Goal: Information Seeking & Learning: Learn about a topic

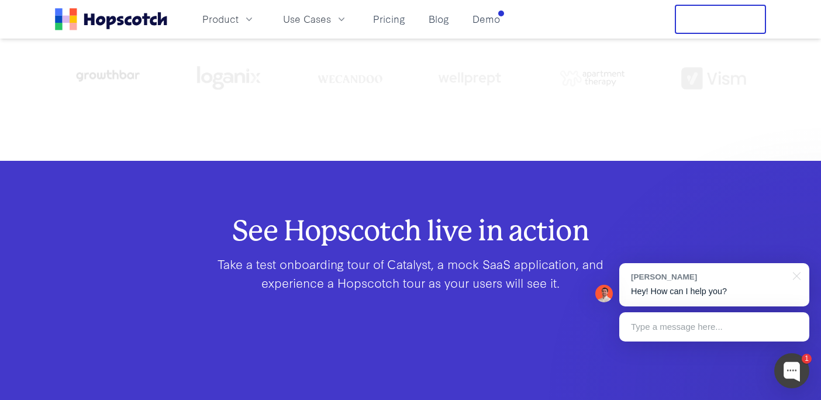
scroll to position [605, 0]
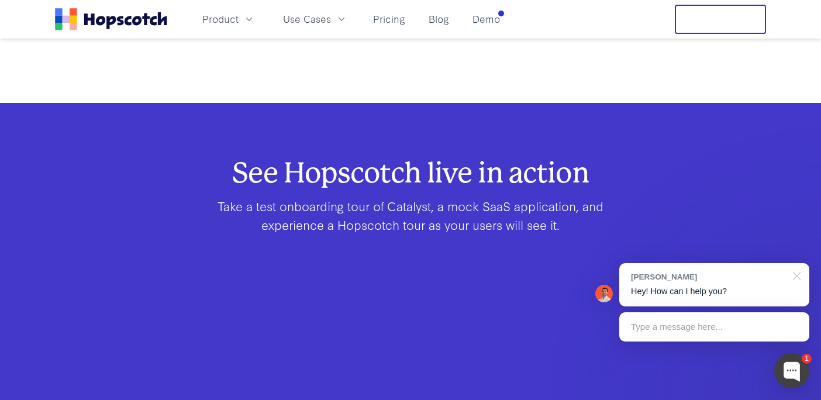
click at [793, 275] on div at bounding box center [794, 275] width 29 height 24
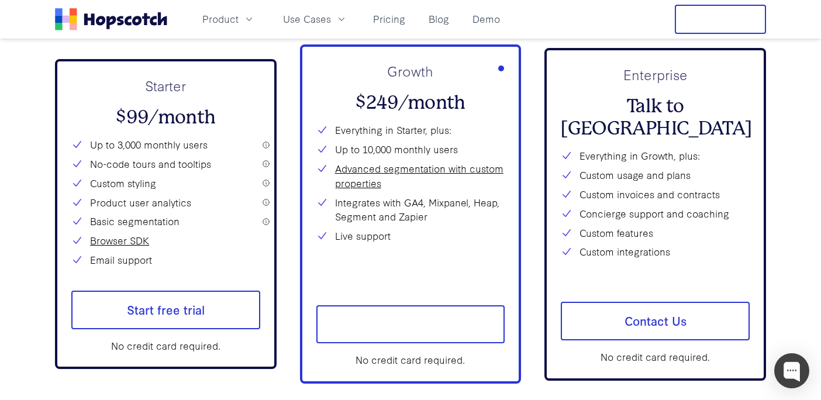
scroll to position [4224, 0]
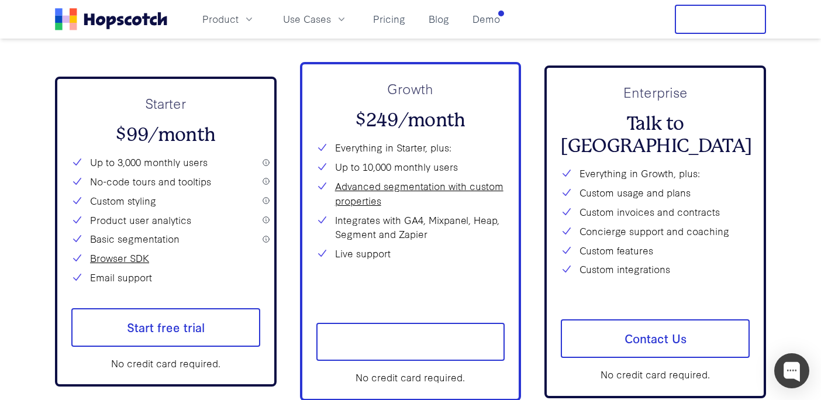
click at [384, 9] on div "Product Use Cases Pricing Blog Demo" at bounding box center [280, 19] width 450 height 29
click at [381, 19] on link "Pricing" at bounding box center [389, 18] width 42 height 19
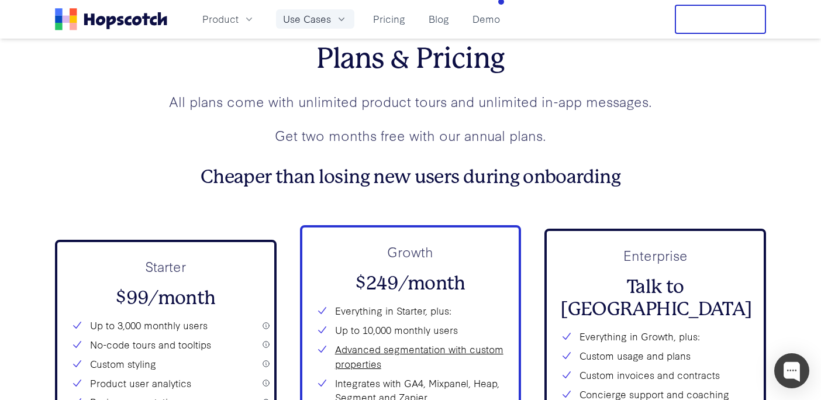
scroll to position [4049, 0]
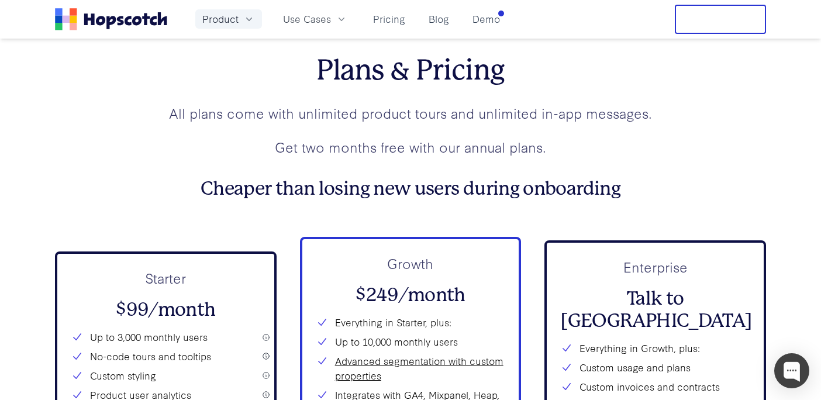
click at [253, 16] on icon "button" at bounding box center [249, 19] width 12 height 12
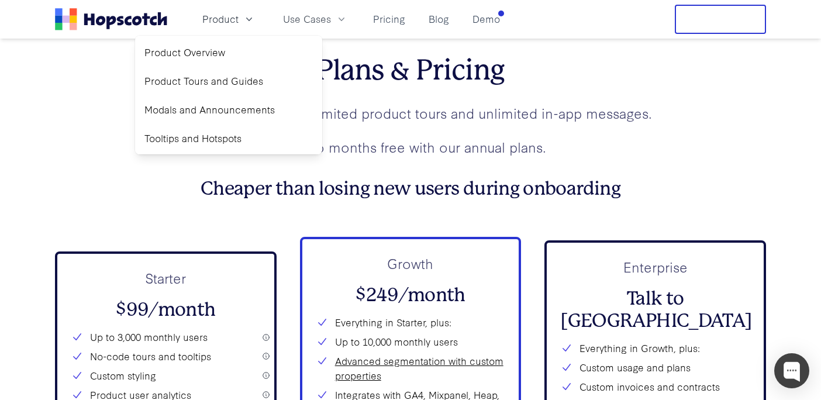
click at [211, 64] on div "Product Overview Product Tours and Guides Modals and Announcements Tooltips and…" at bounding box center [228, 95] width 187 height 119
click at [211, 57] on link "Product Overview" at bounding box center [229, 52] width 178 height 24
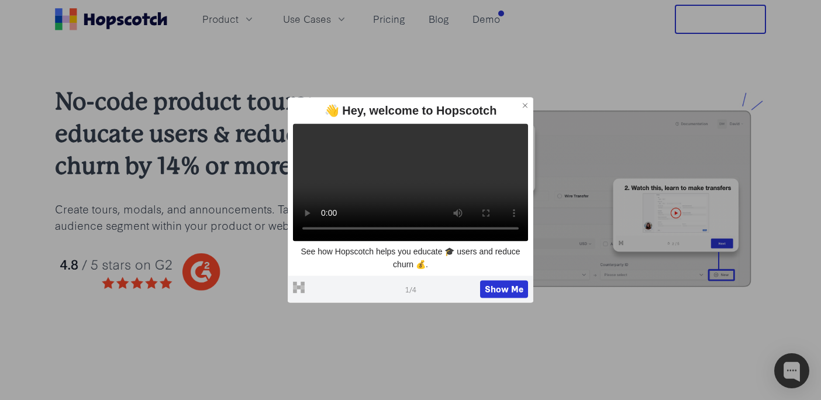
click at [526, 101] on icon at bounding box center [525, 105] width 8 height 8
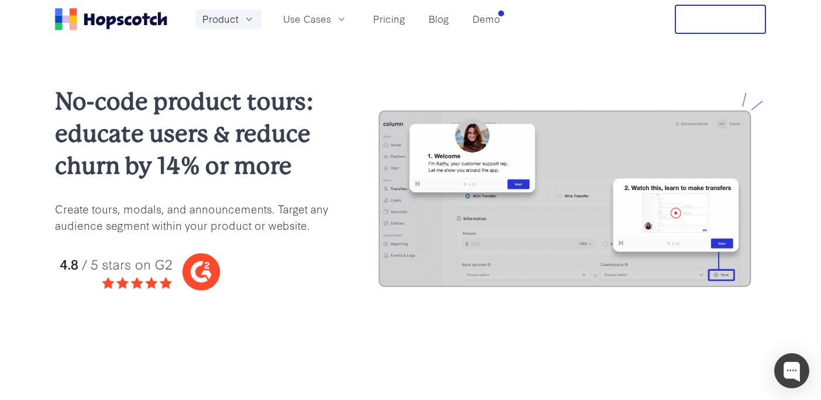
click at [253, 22] on icon "button" at bounding box center [249, 19] width 12 height 12
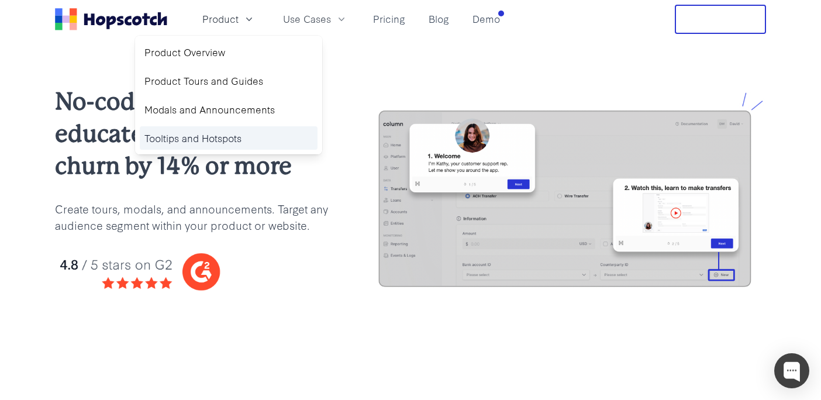
click at [219, 131] on link "Tooltips and Hotspots" at bounding box center [229, 138] width 178 height 24
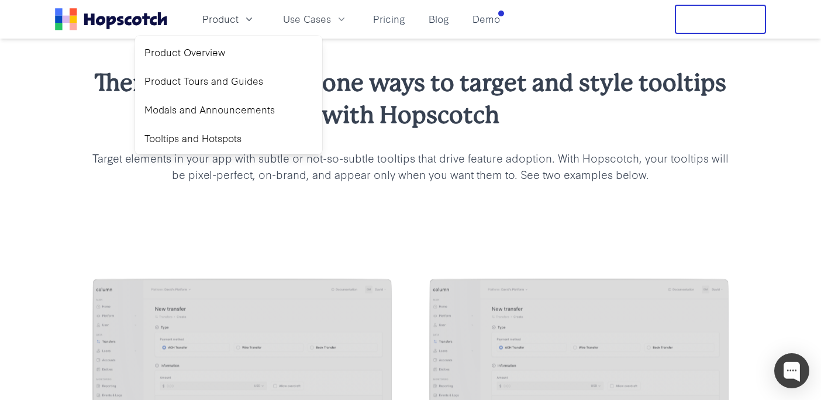
click at [308, 236] on div at bounding box center [410, 351] width 821 height 239
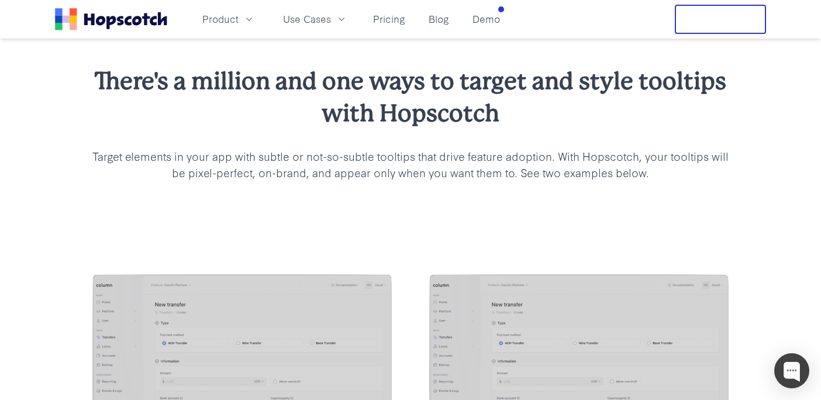
scroll to position [929, 0]
